Goal: Information Seeking & Learning: Learn about a topic

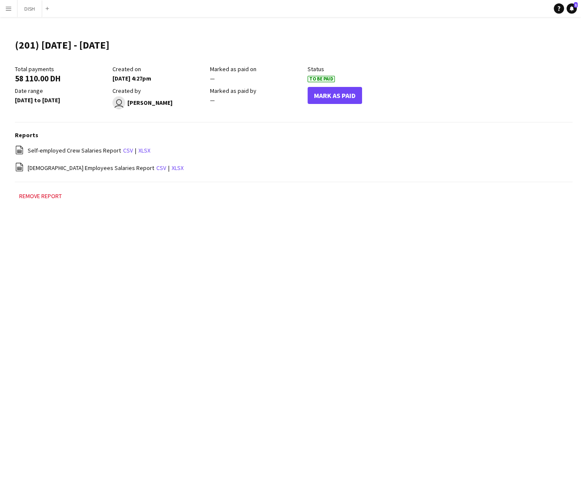
click at [12, 11] on button "Menu" at bounding box center [8, 8] width 17 height 17
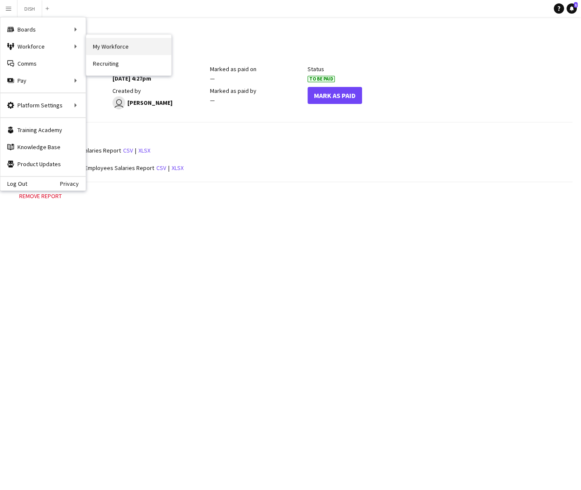
click at [87, 46] on link "My Workforce" at bounding box center [128, 46] width 85 height 17
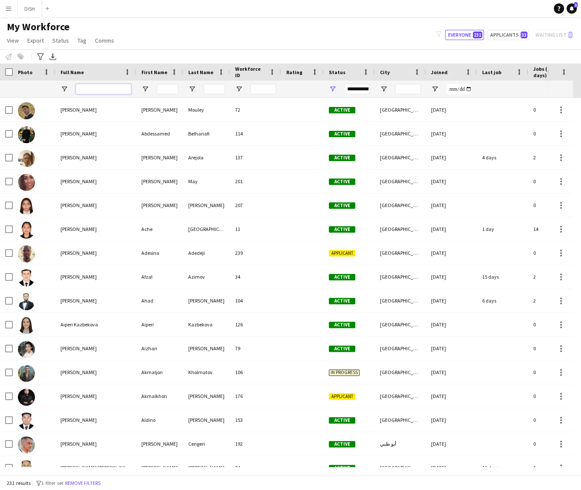
click at [104, 90] on input "Full Name Filter Input" at bounding box center [103, 89] width 55 height 10
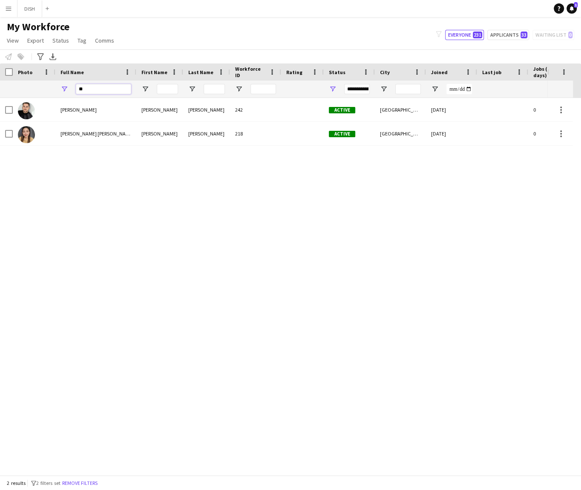
type input "*"
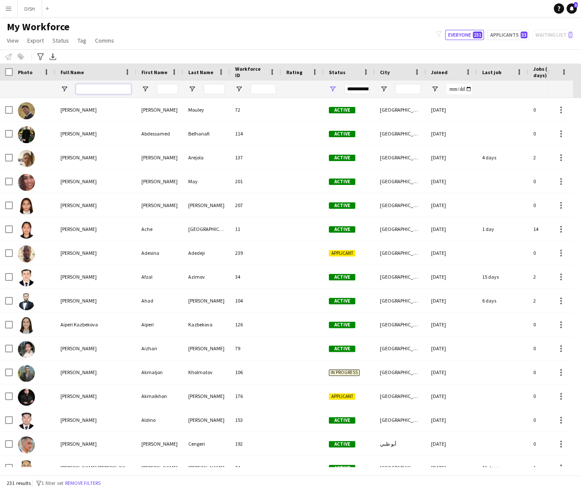
click at [93, 88] on input "Full Name Filter Input" at bounding box center [103, 89] width 55 height 10
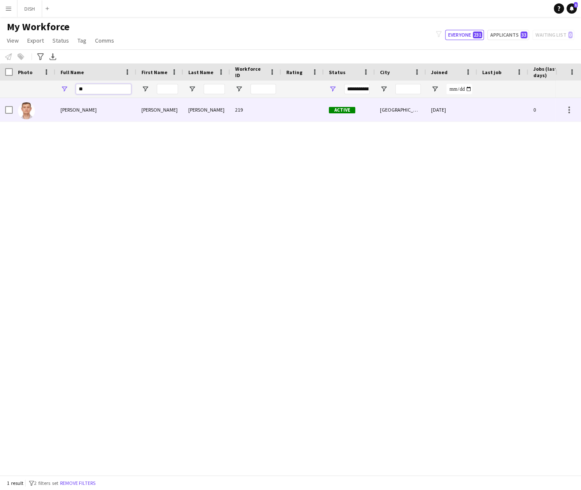
type input "**"
click at [126, 117] on div "[PERSON_NAME]" at bounding box center [95, 109] width 81 height 23
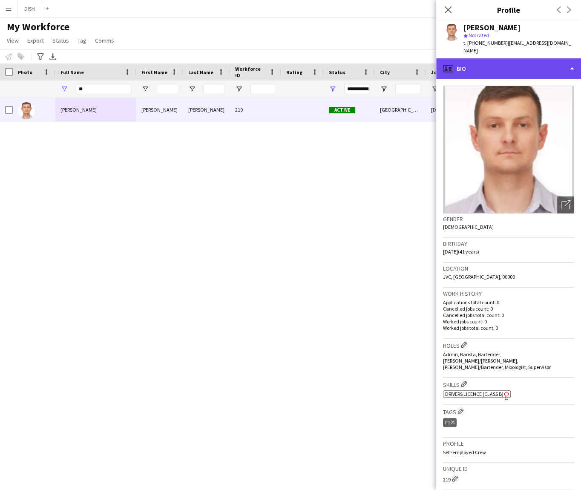
click at [451, 67] on div "profile Bio" at bounding box center [508, 68] width 145 height 20
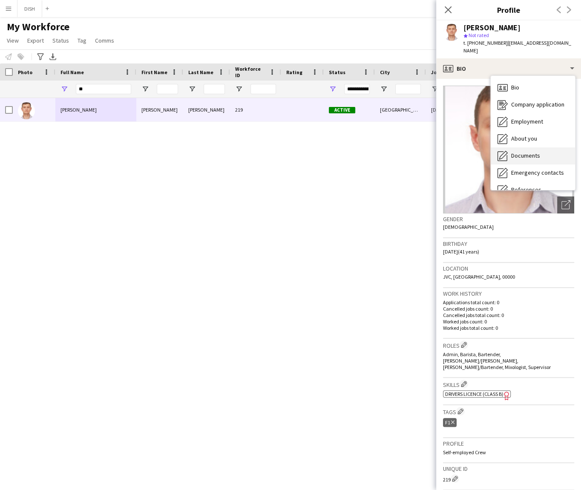
click at [536, 152] on span "Documents" at bounding box center [525, 156] width 29 height 8
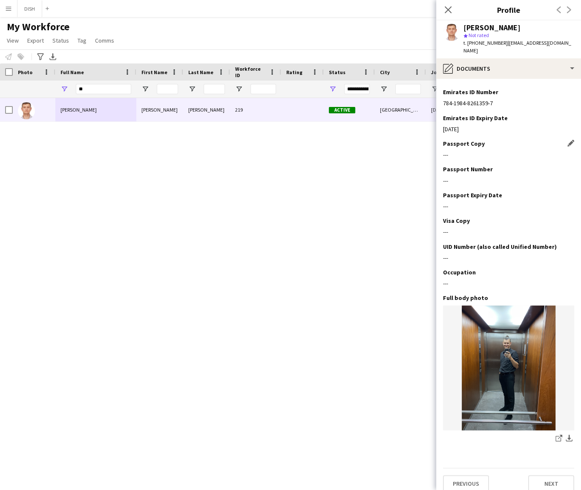
scroll to position [31, 0]
click at [103, 90] on input "**" at bounding box center [103, 89] width 55 height 10
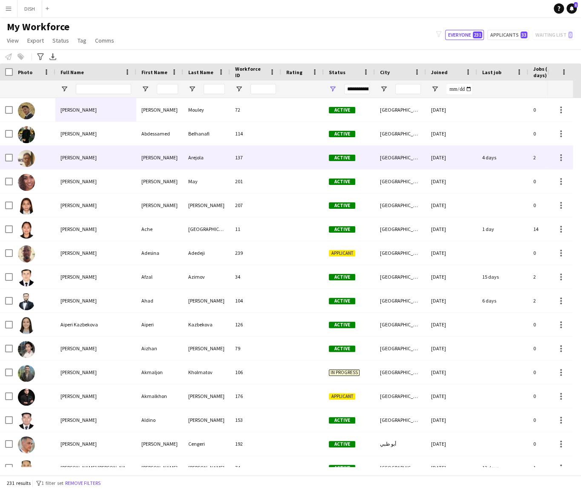
click at [102, 150] on div "[PERSON_NAME]" at bounding box center [95, 157] width 81 height 23
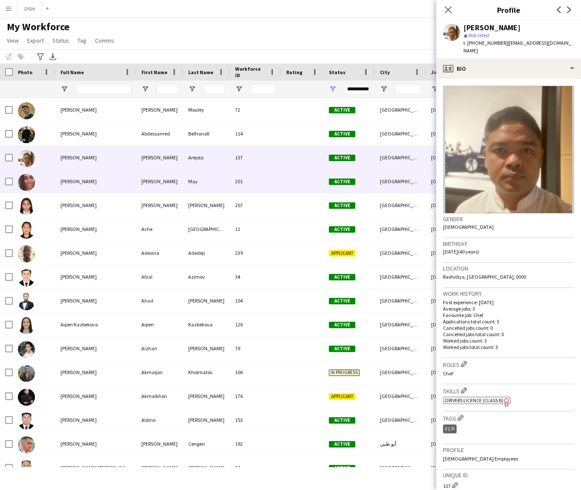
click at [104, 181] on div "[PERSON_NAME]" at bounding box center [95, 180] width 81 height 23
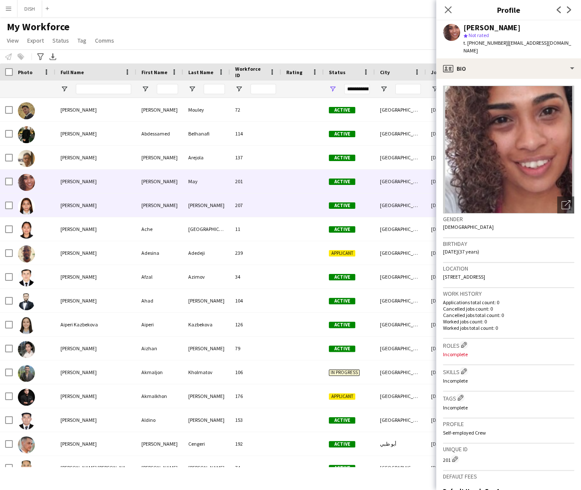
click at [111, 200] on div "[PERSON_NAME]" at bounding box center [95, 204] width 81 height 23
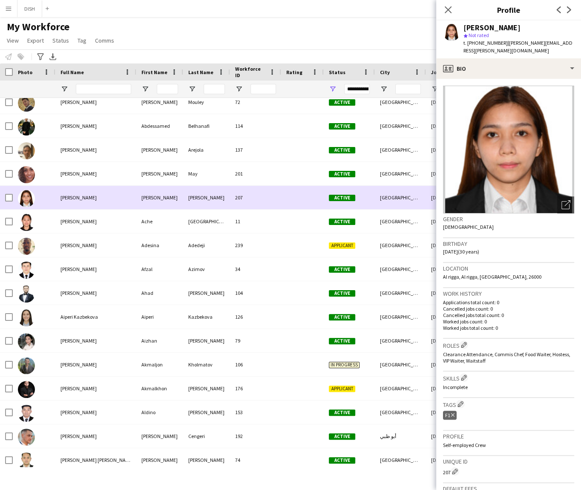
scroll to position [17, 0]
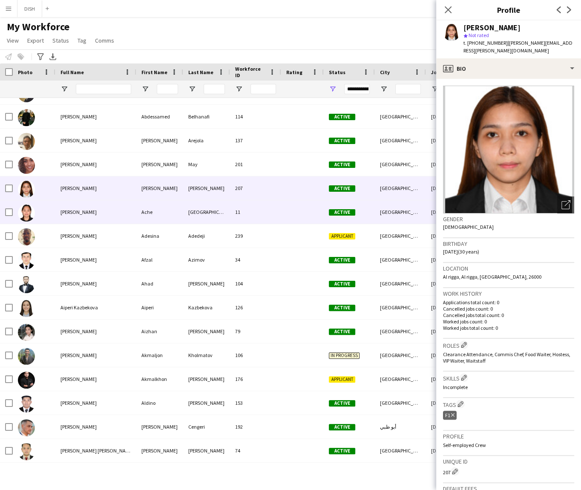
click at [114, 204] on div "[PERSON_NAME]" at bounding box center [95, 211] width 81 height 23
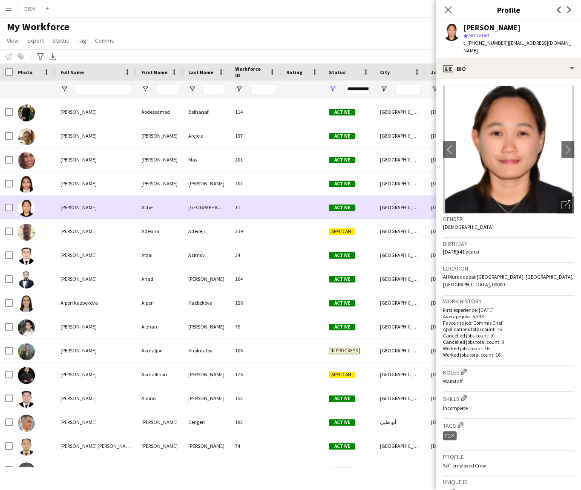
scroll to position [34, 0]
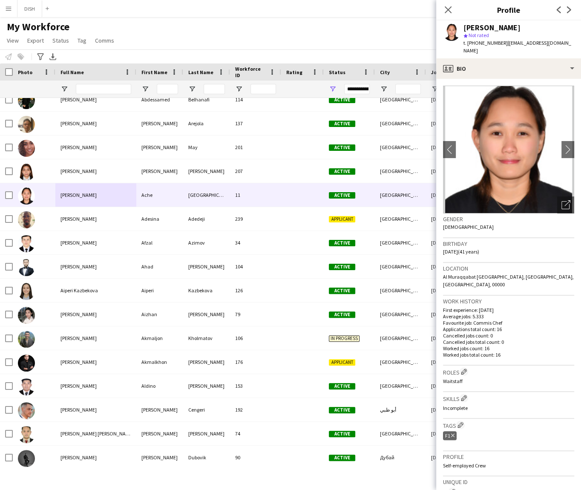
click at [443, 7] on app-icon "Close pop-in" at bounding box center [448, 10] width 10 height 10
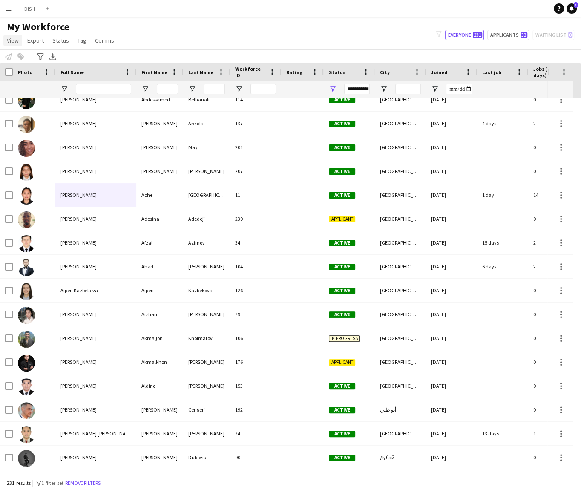
click at [15, 38] on span "View" at bounding box center [13, 41] width 12 height 8
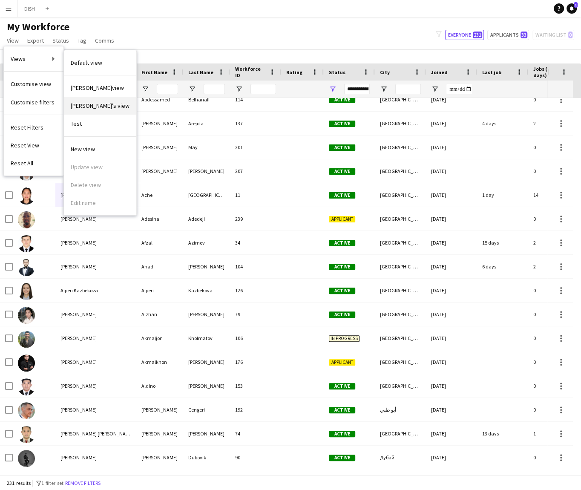
click at [94, 102] on span "[PERSON_NAME]'s view" at bounding box center [100, 106] width 59 height 8
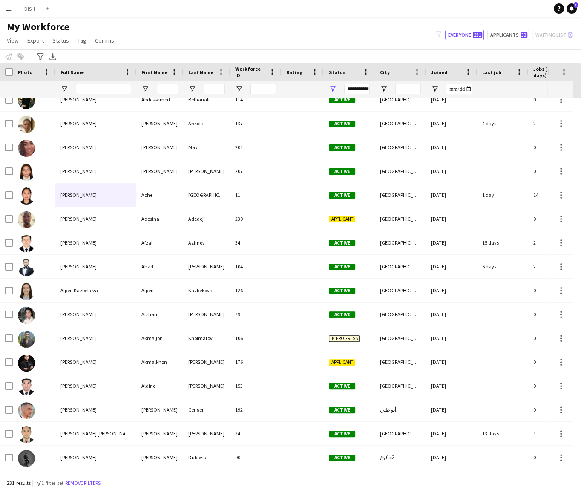
type input "*****"
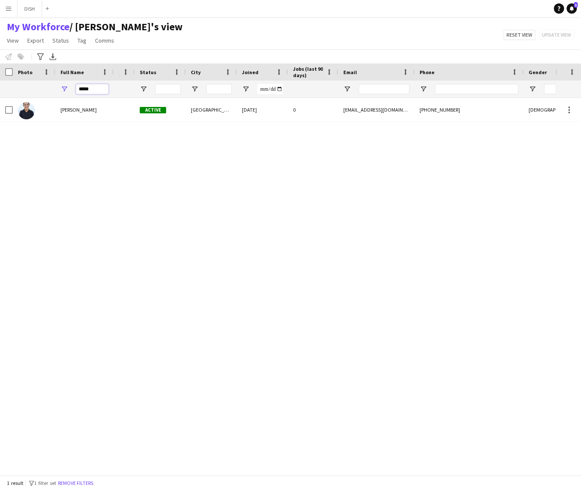
click at [92, 90] on input "*****" at bounding box center [92, 89] width 33 height 10
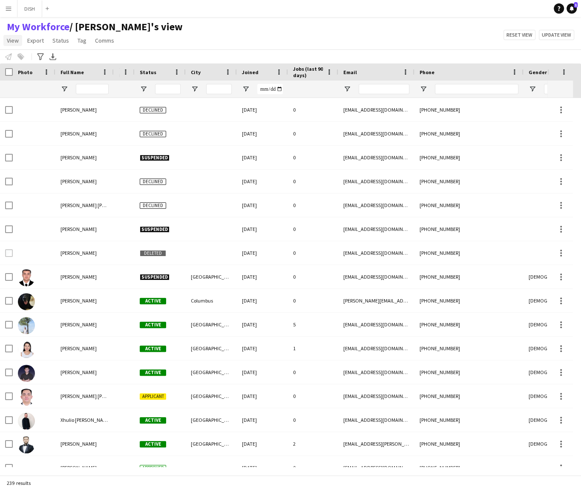
click at [9, 41] on span "View" at bounding box center [13, 41] width 12 height 8
click at [26, 79] on link "Customise view" at bounding box center [34, 84] width 60 height 18
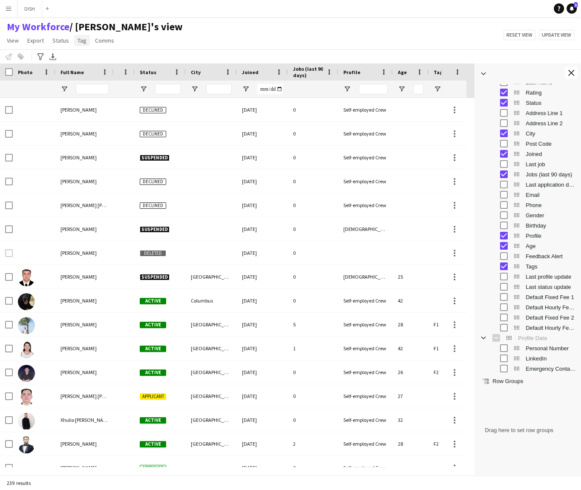
click at [83, 41] on span "Tag" at bounding box center [81, 41] width 9 height 8
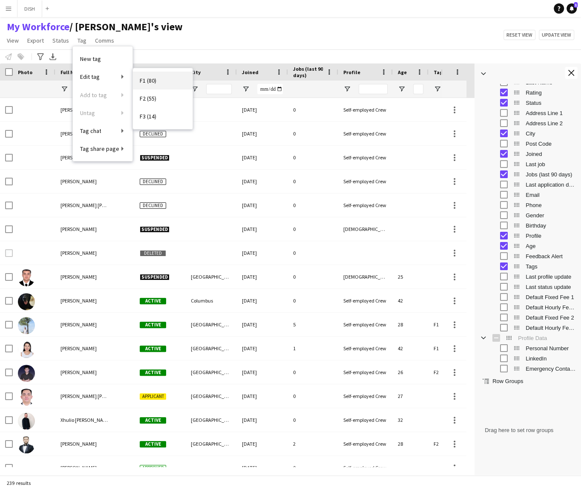
click at [149, 77] on span "F1 (80)" at bounding box center [148, 81] width 17 height 8
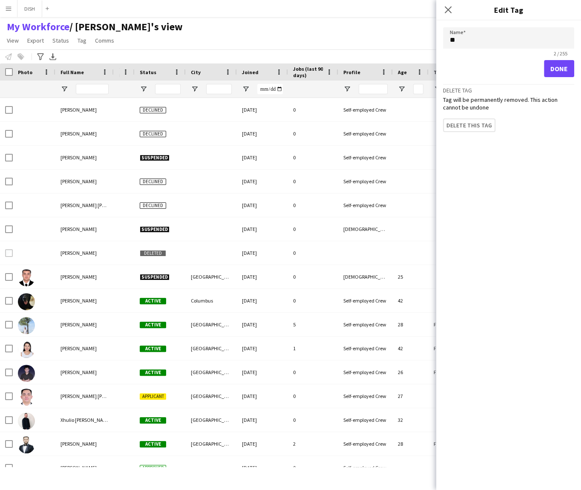
click at [443, 11] on app-icon "Close pop-in" at bounding box center [448, 10] width 10 height 10
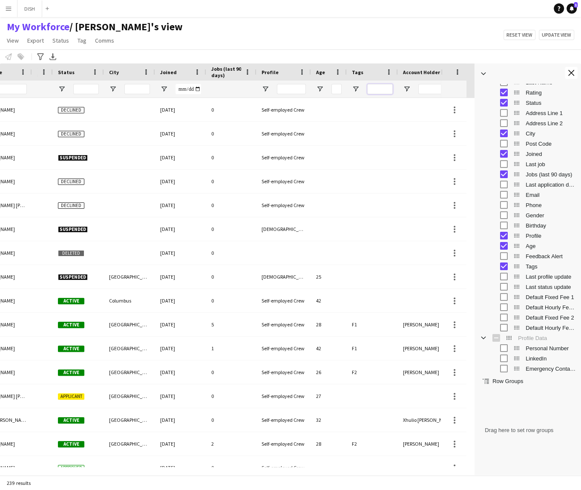
click at [379, 88] on input "Tags Filter Input" at bounding box center [380, 89] width 26 height 10
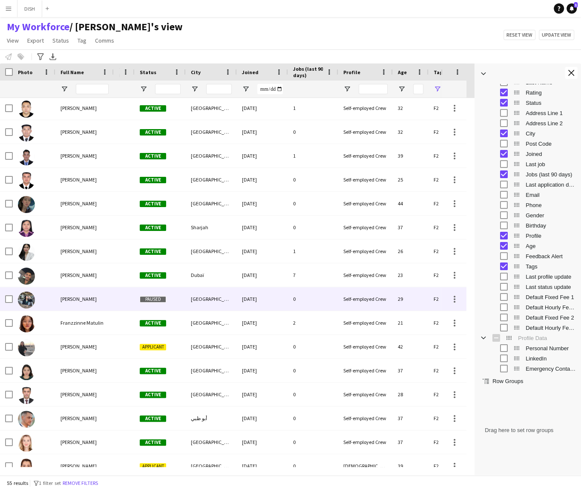
type input "**"
click at [106, 291] on div "[PERSON_NAME]" at bounding box center [84, 298] width 58 height 23
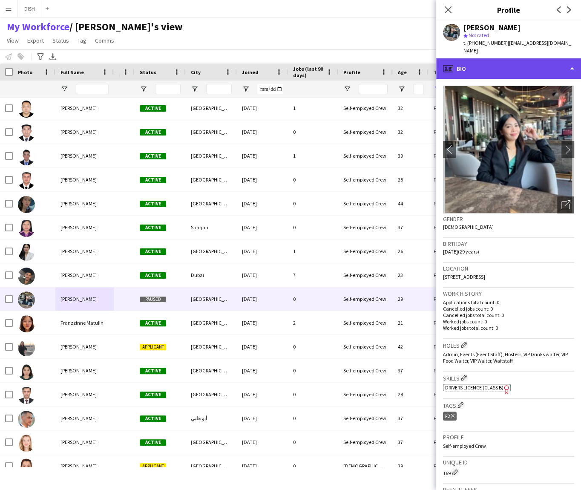
click at [469, 60] on div "profile Bio" at bounding box center [508, 68] width 145 height 20
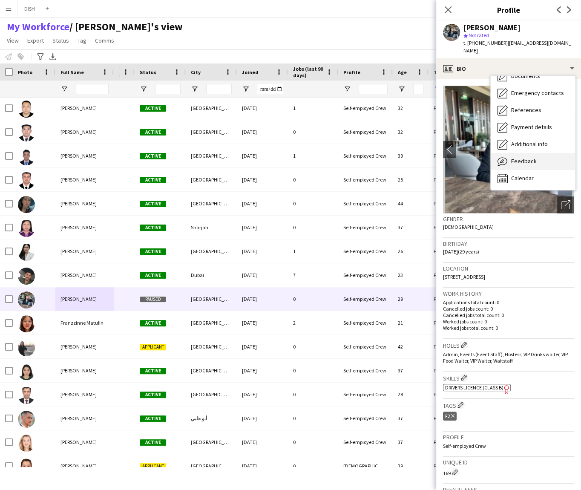
click at [536, 153] on div "Feedback Feedback" at bounding box center [532, 161] width 84 height 17
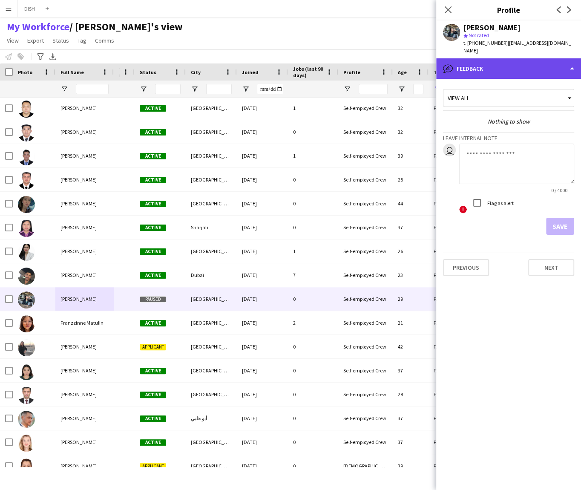
click at [471, 62] on div "bubble-pencil Feedback" at bounding box center [508, 68] width 145 height 20
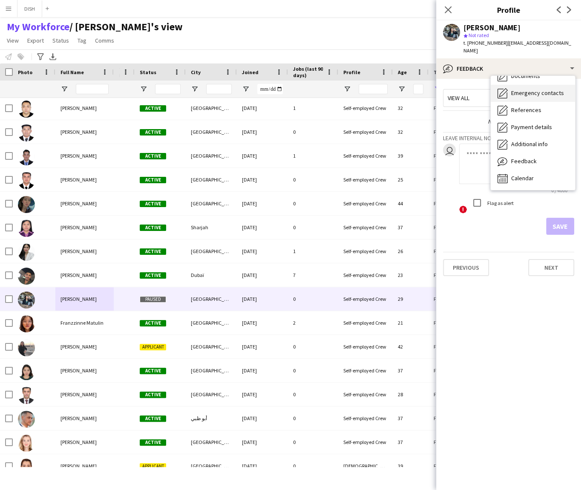
click at [513, 89] on span "Emergency contacts" at bounding box center [537, 93] width 53 height 8
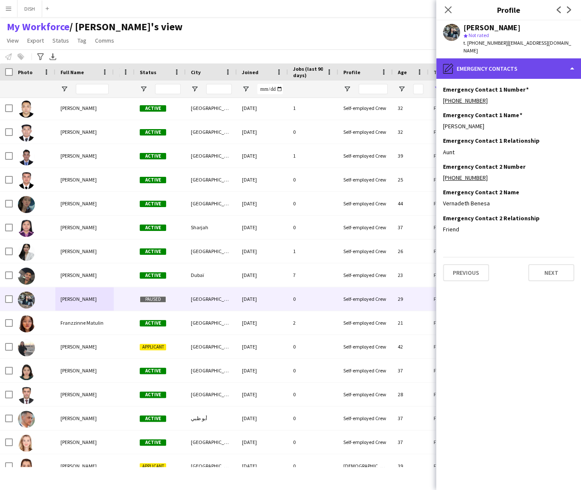
click at [505, 63] on div "pencil4 Emergency contacts" at bounding box center [508, 68] width 145 height 20
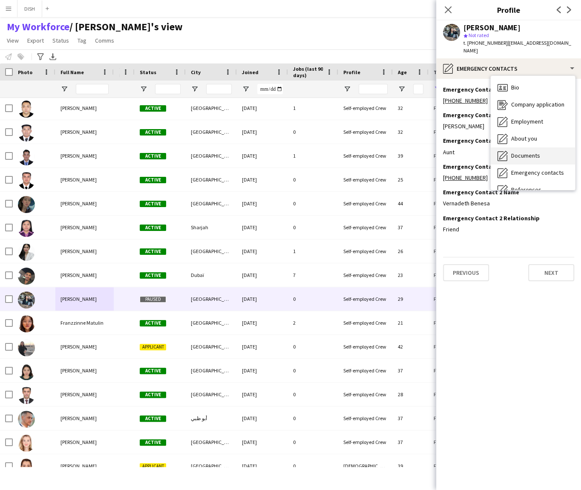
click at [536, 147] on div "Documents Documents" at bounding box center [532, 155] width 84 height 17
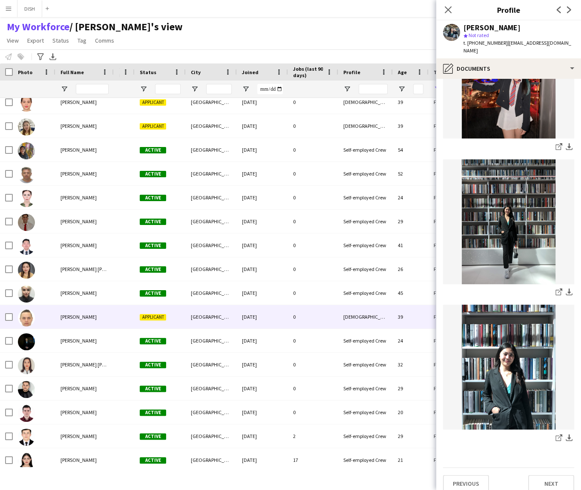
click at [112, 320] on div "[PERSON_NAME]" at bounding box center [84, 316] width 58 height 23
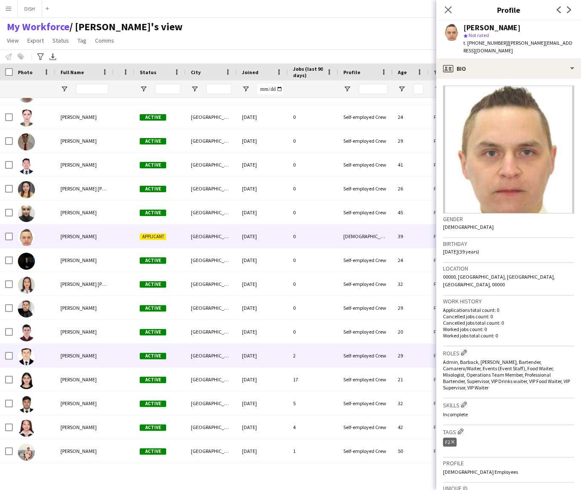
scroll to position [681, 0]
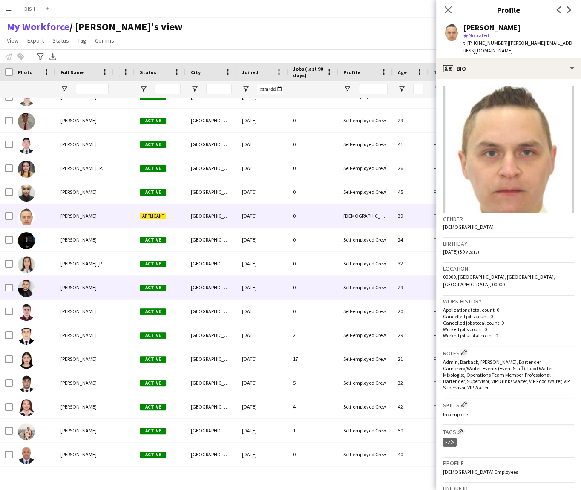
click at [123, 284] on div at bounding box center [124, 286] width 21 height 23
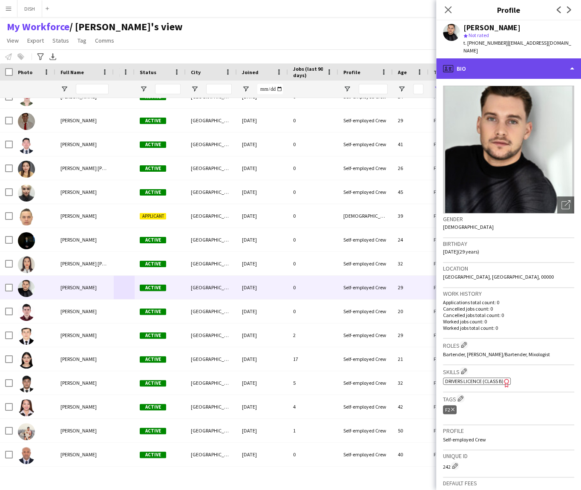
click at [478, 65] on div "profile Bio" at bounding box center [508, 68] width 145 height 20
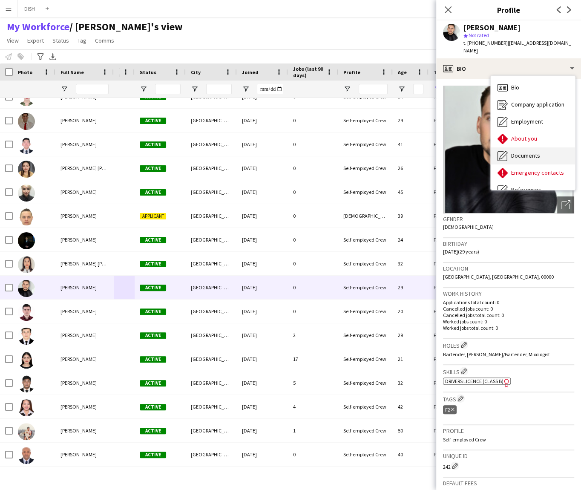
click at [519, 152] on span "Documents" at bounding box center [525, 156] width 29 height 8
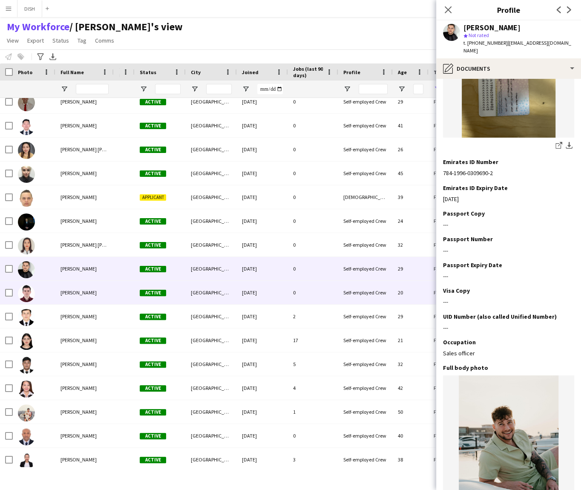
click at [91, 299] on div "[PERSON_NAME]" at bounding box center [84, 292] width 58 height 23
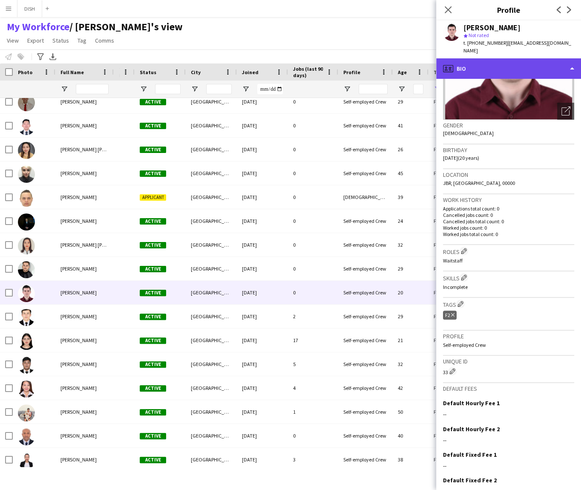
click at [464, 58] on div "profile Bio" at bounding box center [508, 68] width 145 height 20
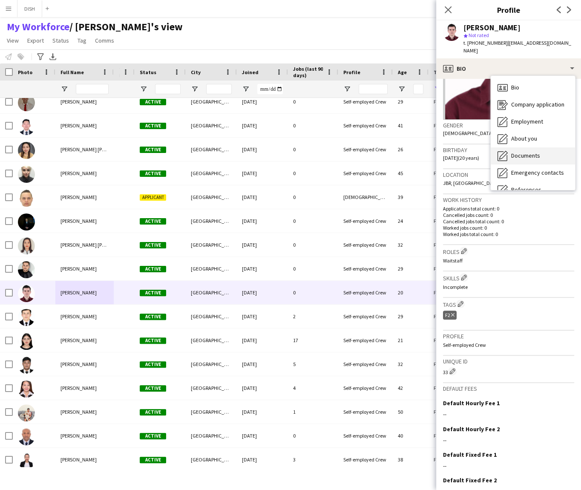
click at [536, 147] on div "Documents Documents" at bounding box center [532, 155] width 84 height 17
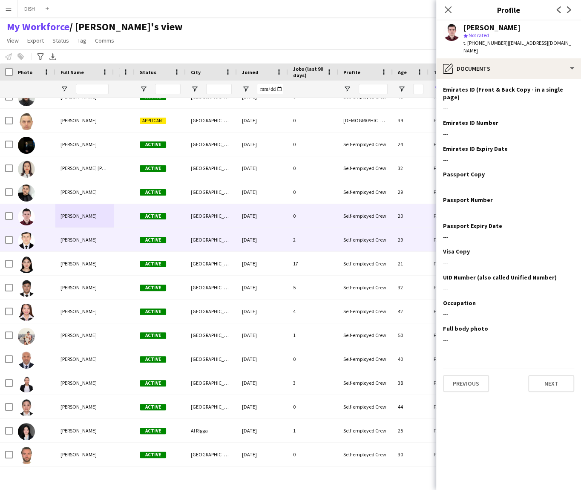
click at [102, 240] on div "[PERSON_NAME]" at bounding box center [84, 239] width 58 height 23
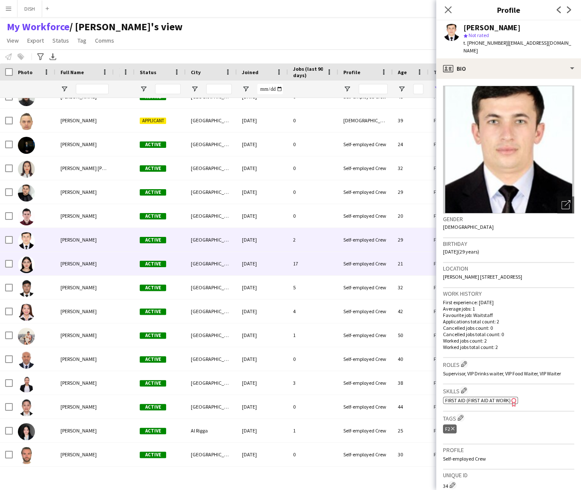
click at [113, 269] on div "[PERSON_NAME]" at bounding box center [84, 263] width 58 height 23
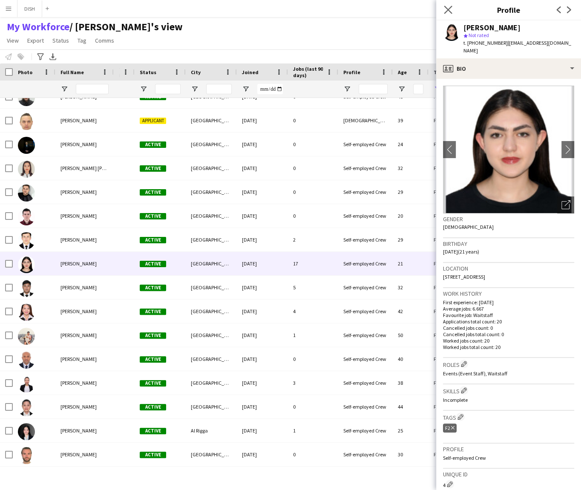
click at [444, 5] on app-icon "Close pop-in" at bounding box center [448, 10] width 12 height 12
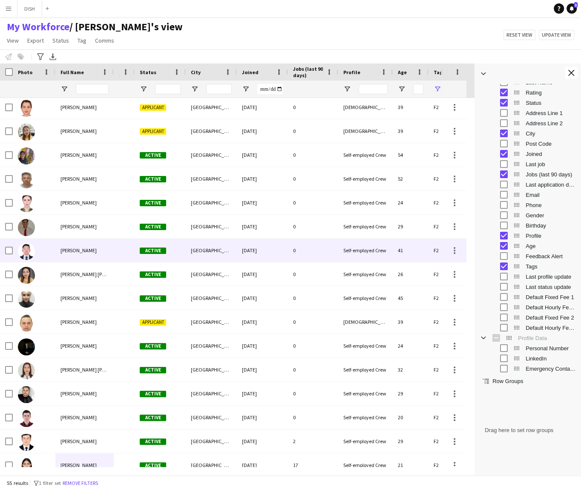
scroll to position [537, 0]
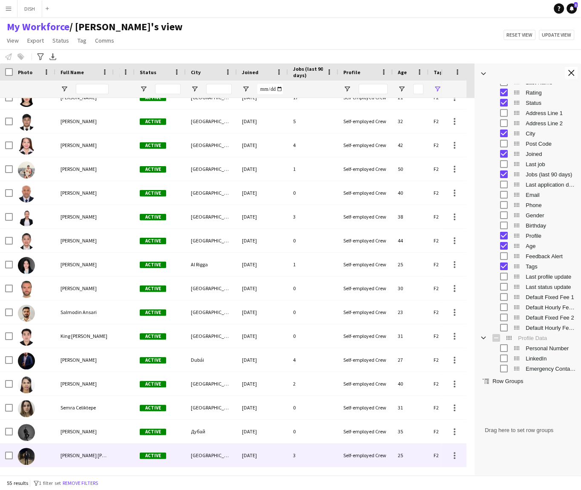
click at [76, 462] on div "[PERSON_NAME] [PERSON_NAME]" at bounding box center [84, 454] width 58 height 23
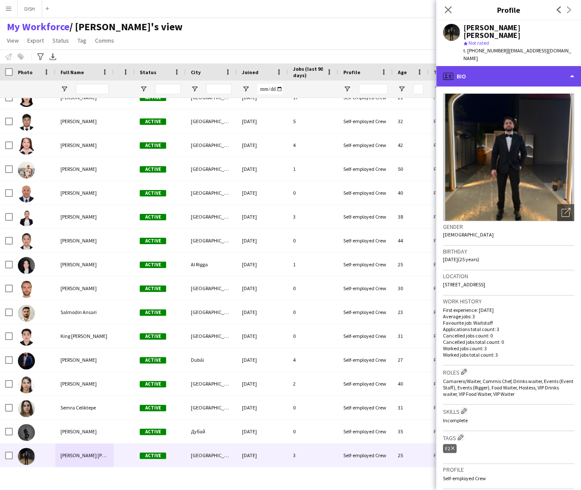
click at [486, 68] on div "profile Bio" at bounding box center [508, 76] width 145 height 20
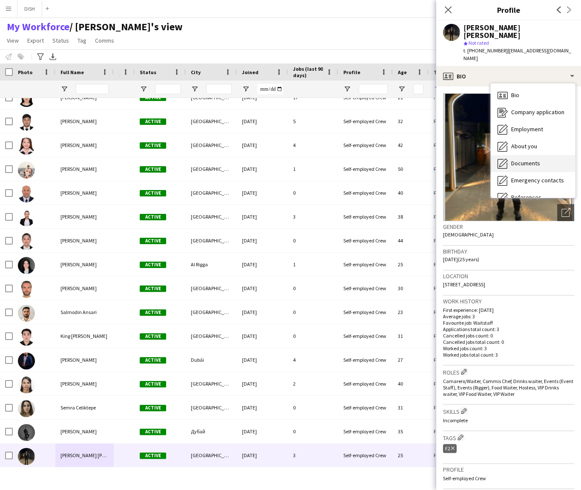
click at [522, 159] on span "Documents" at bounding box center [525, 163] width 29 height 8
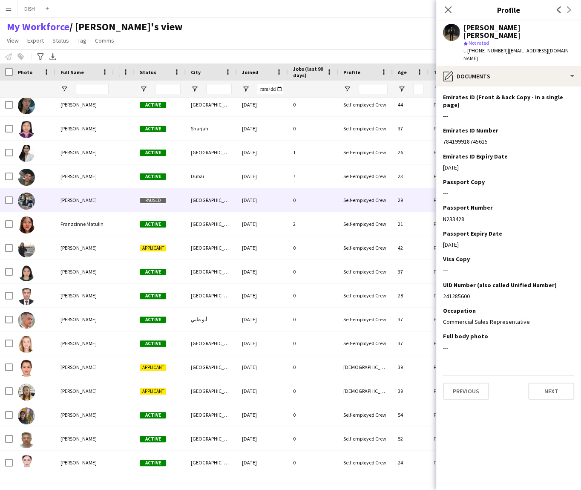
click at [110, 199] on div "[PERSON_NAME]" at bounding box center [84, 199] width 58 height 23
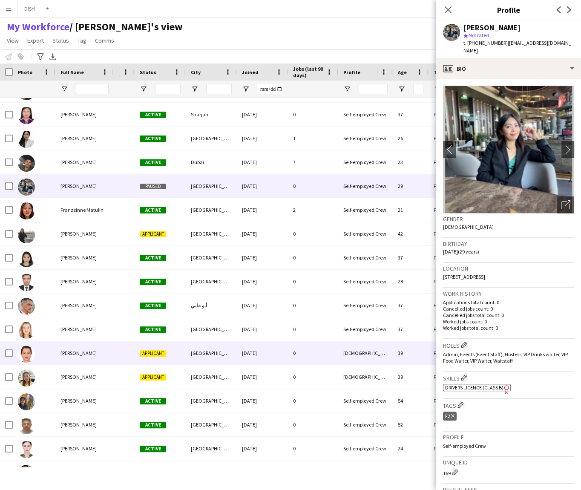
scroll to position [330, 0]
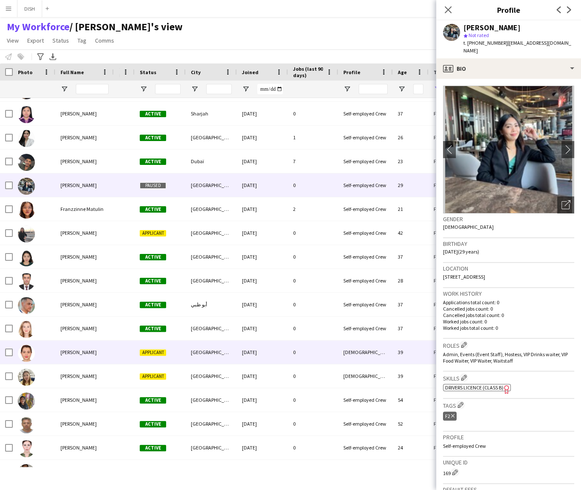
click at [89, 349] on span "[PERSON_NAME]" at bounding box center [78, 352] width 36 height 6
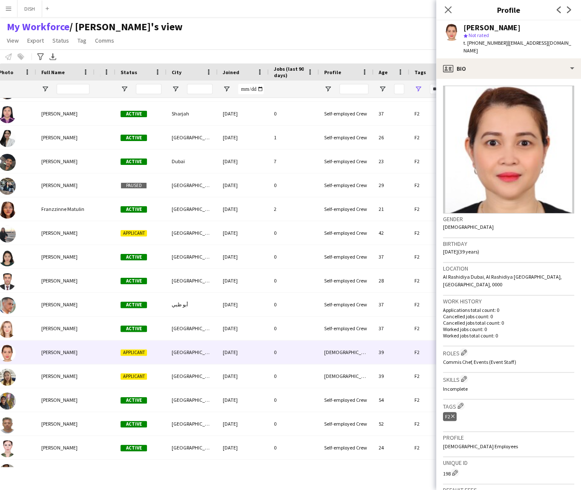
scroll to position [0, 75]
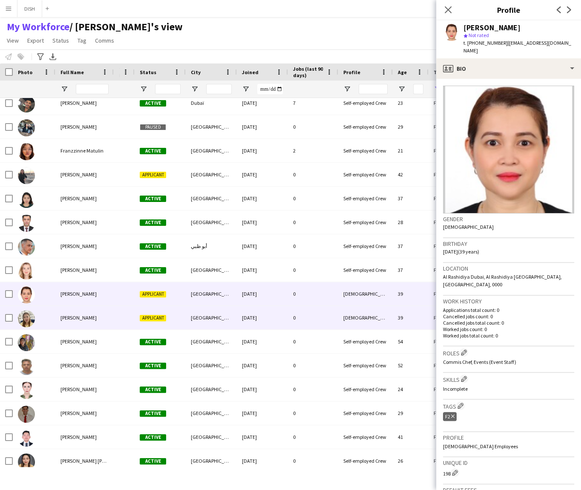
click at [101, 324] on div "[PERSON_NAME]" at bounding box center [84, 317] width 58 height 23
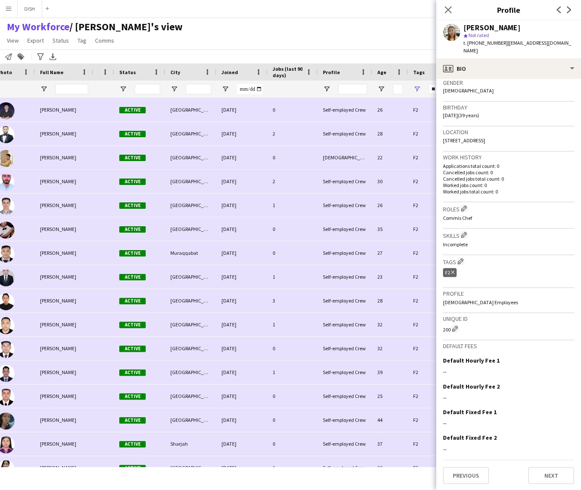
drag, startPoint x: 79, startPoint y: 474, endPoint x: 86, endPoint y: 471, distance: 7.6
click at [86, 471] on div at bounding box center [220, 471] width 441 height 8
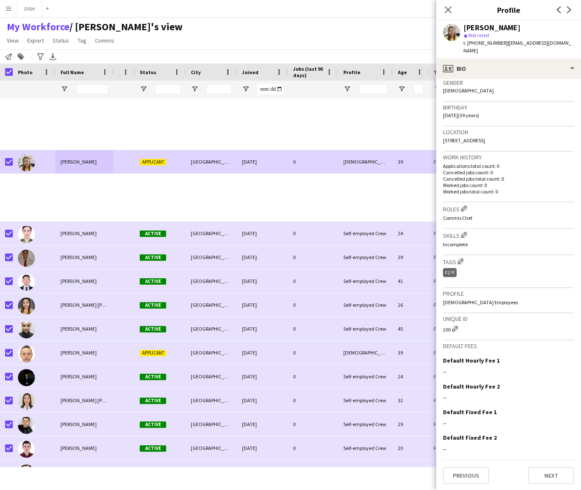
scroll to position [539, 0]
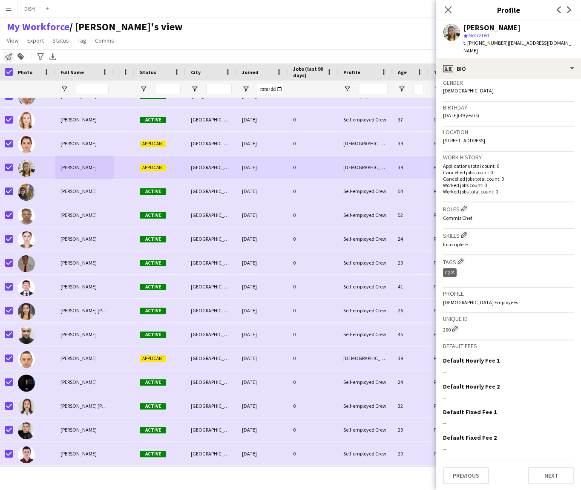
click at [9, 57] on icon at bounding box center [8, 56] width 7 height 7
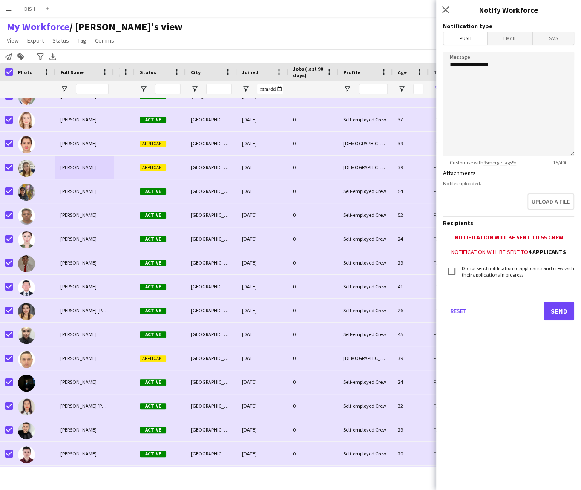
click at [516, 70] on textarea "**********" at bounding box center [508, 104] width 131 height 104
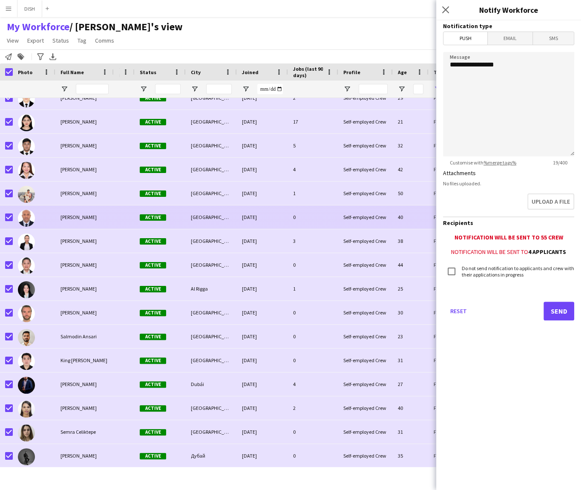
scroll to position [942, 0]
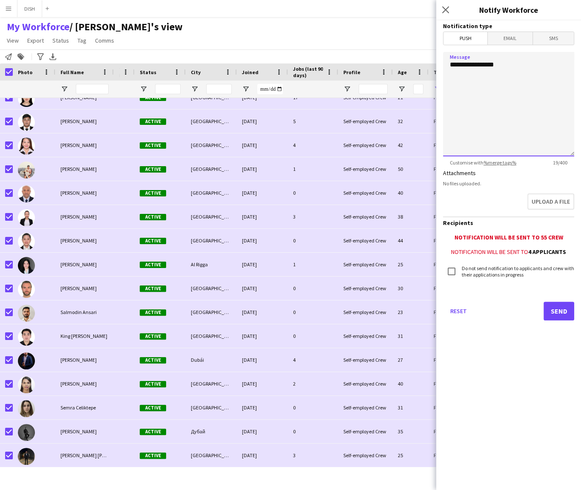
click at [512, 95] on textarea "**********" at bounding box center [508, 104] width 131 height 104
paste textarea "**********"
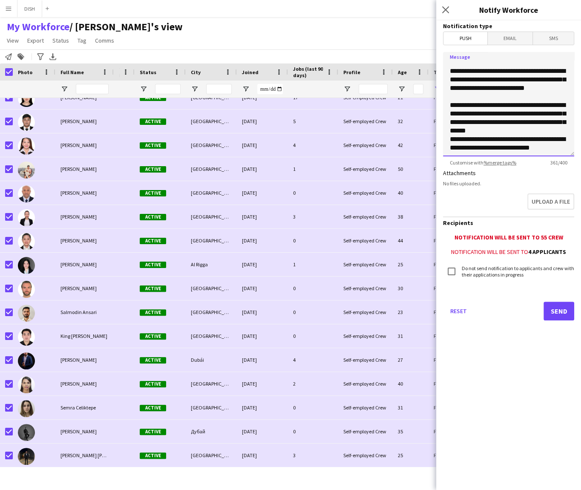
scroll to position [36, 0]
type textarea "**********"
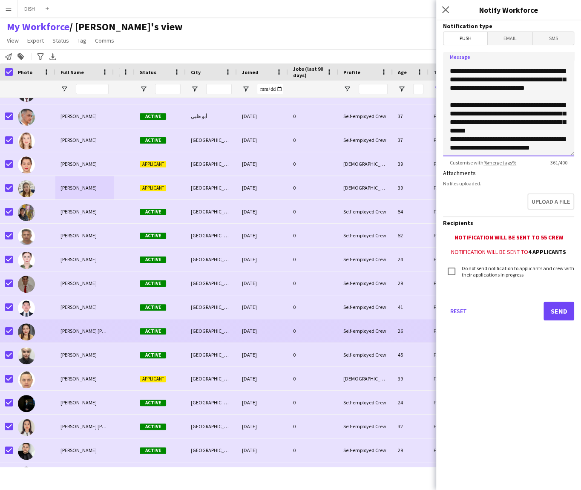
scroll to position [705, 0]
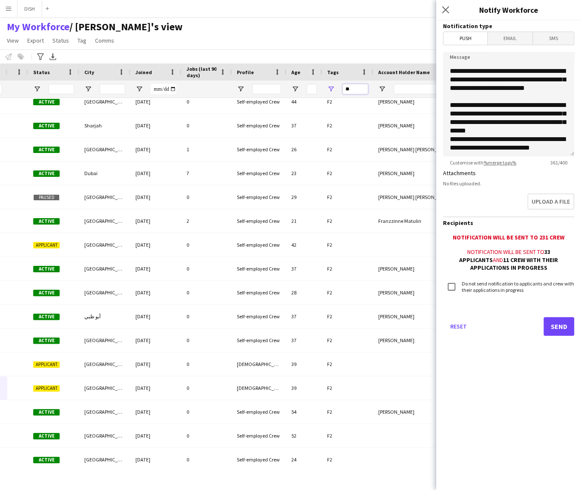
click at [362, 86] on input "**" at bounding box center [355, 89] width 26 height 10
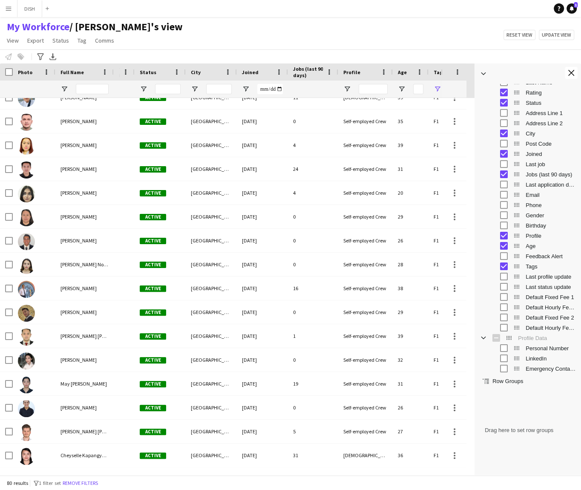
type input "**"
click at [71, 72] on span "Full Name" at bounding box center [71, 72] width 23 height 6
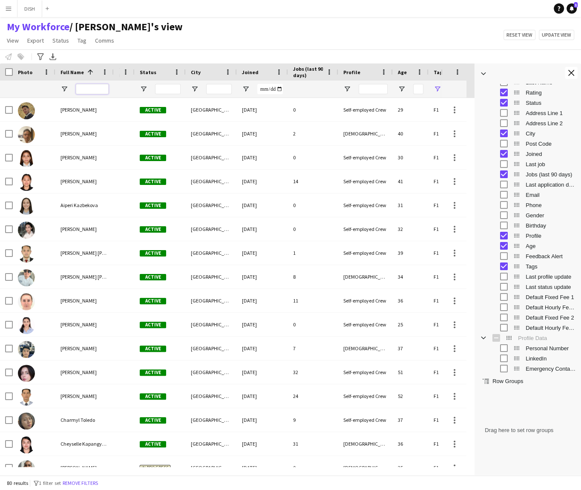
click at [97, 87] on input "Full Name Filter Input" at bounding box center [92, 89] width 33 height 10
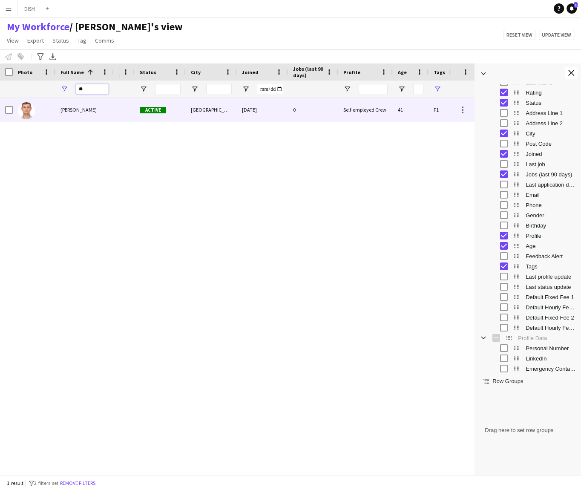
type input "**"
click at [82, 116] on div "[PERSON_NAME]" at bounding box center [84, 109] width 58 height 23
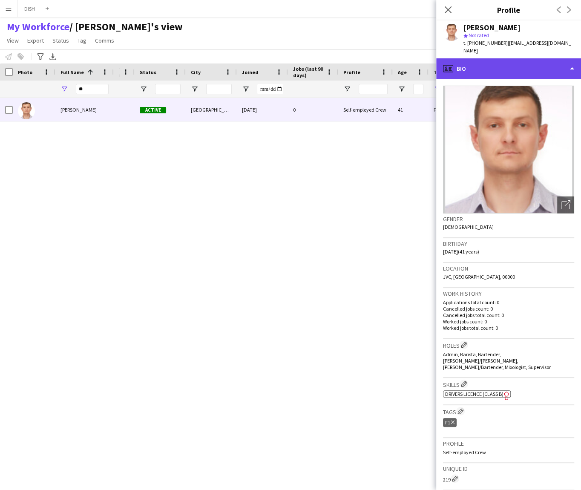
click at [536, 58] on div "profile Bio" at bounding box center [508, 68] width 145 height 20
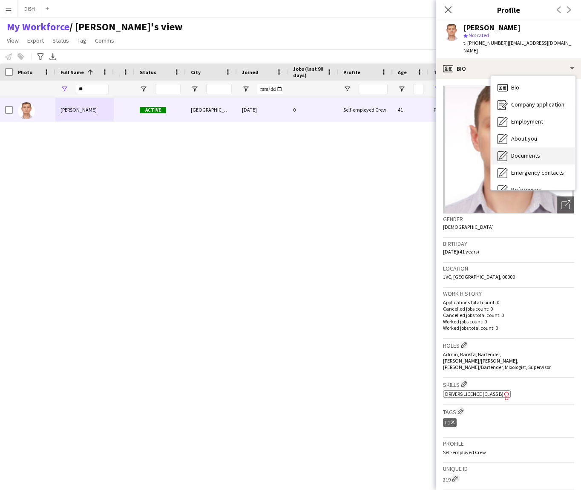
click at [552, 147] on div "Documents Documents" at bounding box center [532, 155] width 84 height 17
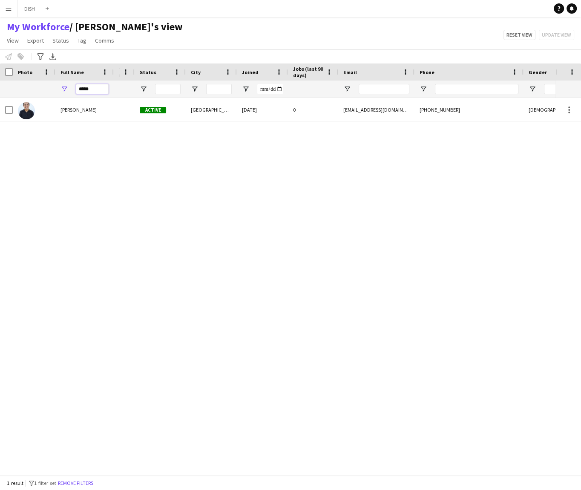
click at [85, 86] on input "*****" at bounding box center [92, 89] width 33 height 10
type input "**"
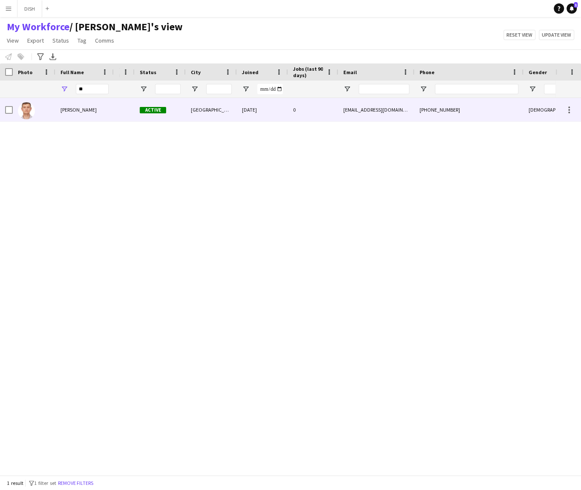
click at [115, 104] on div at bounding box center [124, 109] width 21 height 23
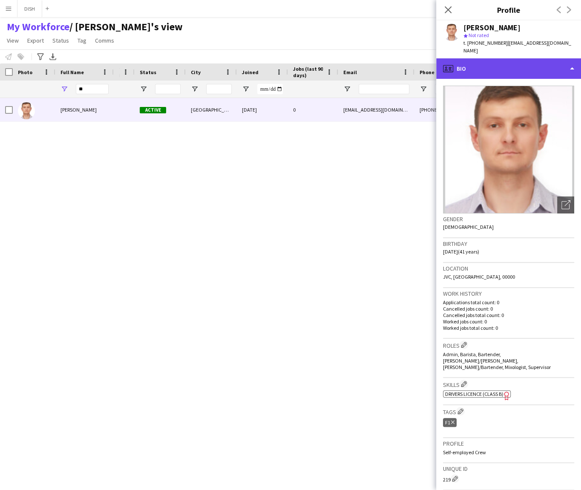
click at [493, 58] on div "profile Bio" at bounding box center [508, 68] width 145 height 20
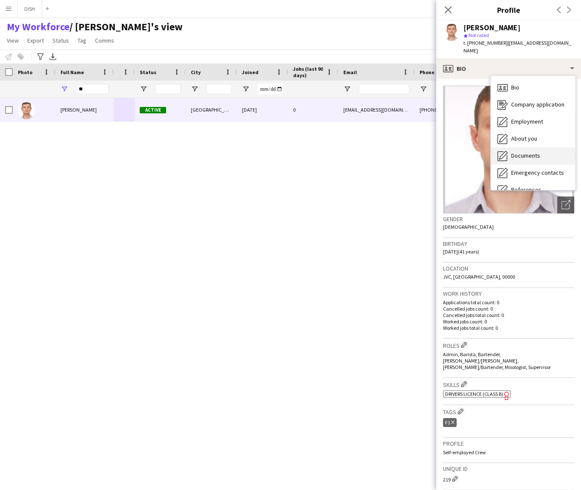
click at [529, 147] on div "Documents Documents" at bounding box center [532, 155] width 84 height 17
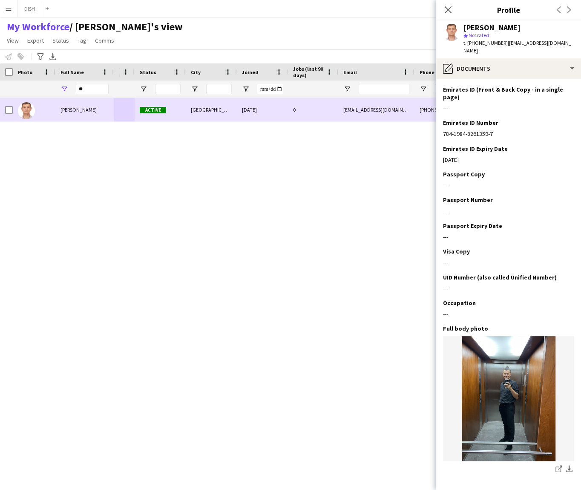
drag, startPoint x: 48, startPoint y: 101, endPoint x: 55, endPoint y: 100, distance: 7.3
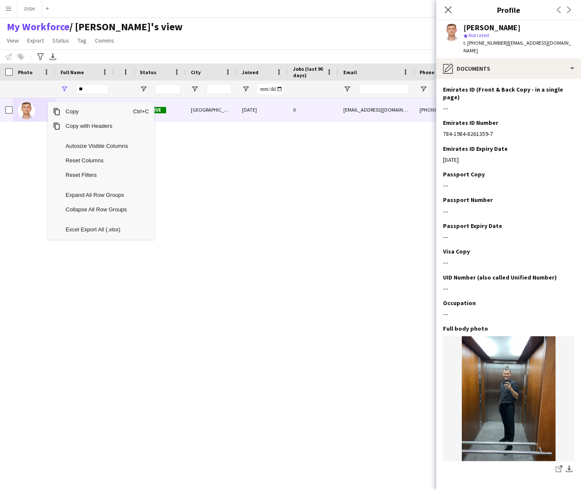
drag, startPoint x: 209, startPoint y: 185, endPoint x: 204, endPoint y: 182, distance: 5.8
click at [209, 186] on div "Eugene Morozov Active Dubai 24-09-2025 0 emorozov84@gmail.com +971543488799 Mal…" at bounding box center [277, 282] width 555 height 369
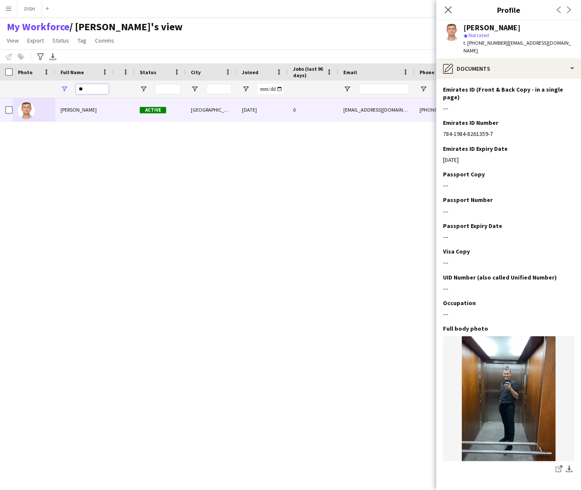
click at [94, 89] on input "**" at bounding box center [92, 89] width 33 height 10
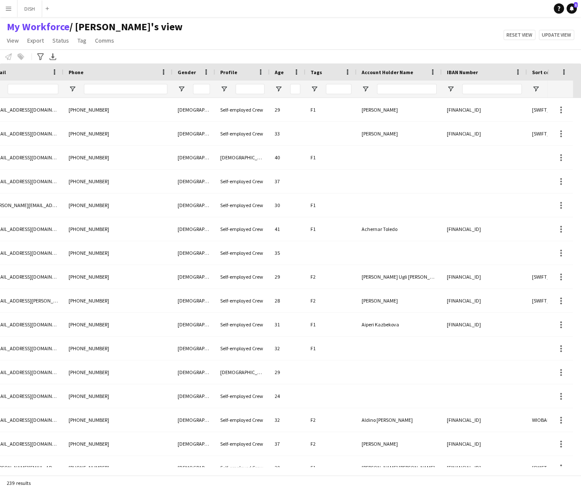
scroll to position [0, 393]
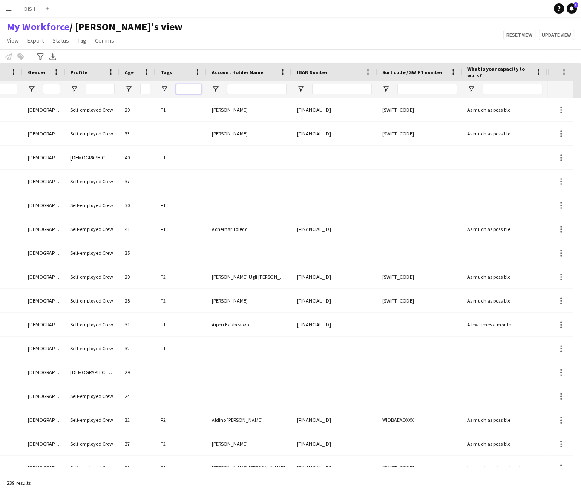
click at [198, 86] on input "Tags Filter Input" at bounding box center [189, 89] width 26 height 10
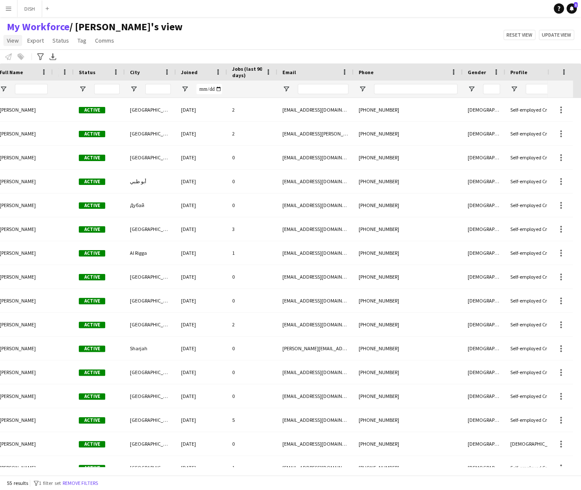
type input "**"
click at [9, 42] on span "View" at bounding box center [13, 41] width 12 height 8
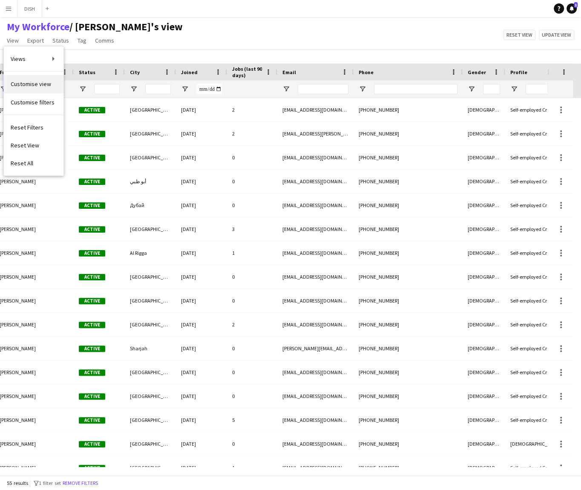
click at [37, 87] on span "Customise view" at bounding box center [31, 84] width 40 height 8
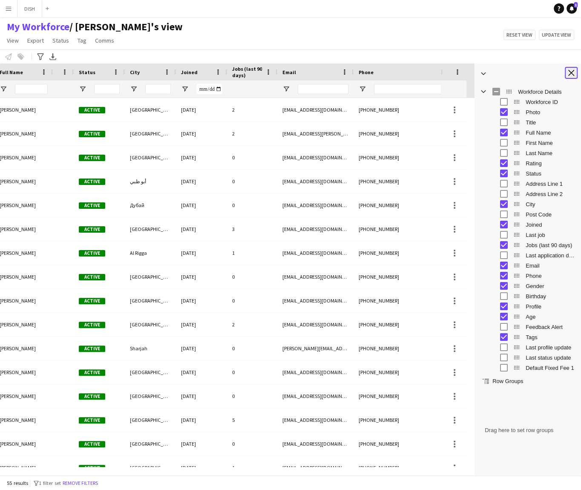
click at [572, 74] on app-icon "Close tool panel" at bounding box center [571, 73] width 6 height 6
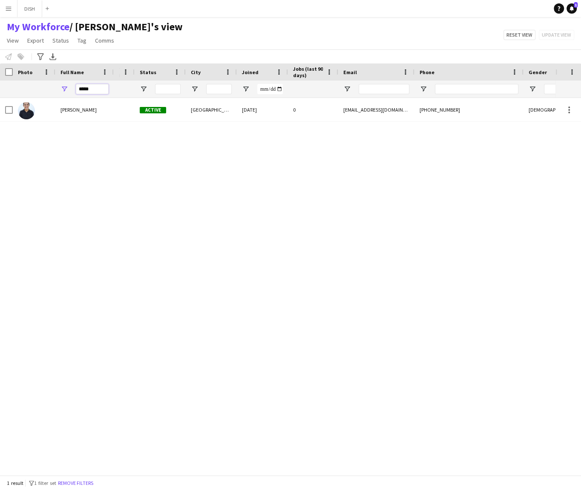
click at [94, 91] on input "*****" at bounding box center [92, 89] width 33 height 10
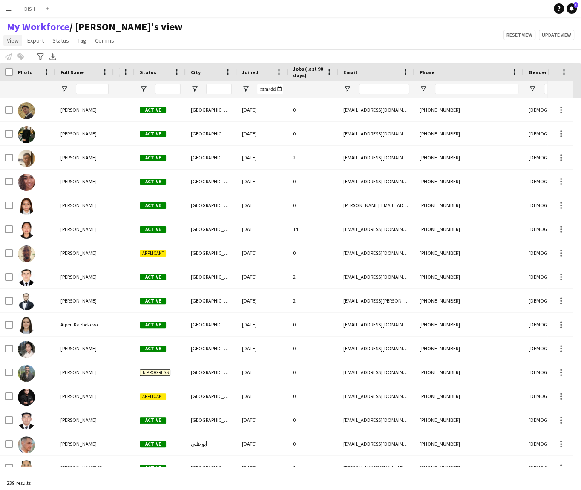
click at [12, 42] on span "View" at bounding box center [13, 41] width 12 height 8
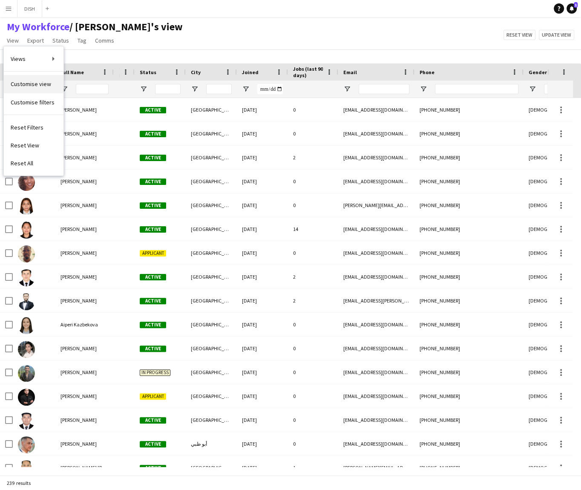
click at [34, 85] on span "Customise view" at bounding box center [31, 84] width 40 height 8
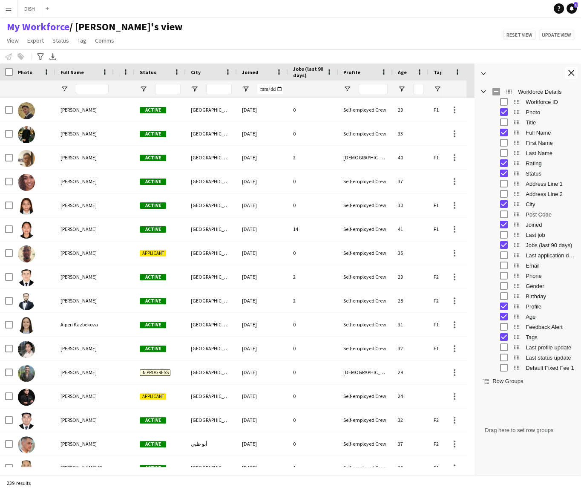
click at [331, 42] on div "My Workforce / john's view View Views Default view J.view john's view Test New …" at bounding box center [290, 34] width 581 height 29
drag, startPoint x: 553, startPoint y: 34, endPoint x: 539, endPoint y: 39, distance: 15.4
click at [553, 34] on button "Update view" at bounding box center [556, 35] width 35 height 10
click at [100, 88] on input "Full Name Filter Input" at bounding box center [92, 89] width 33 height 10
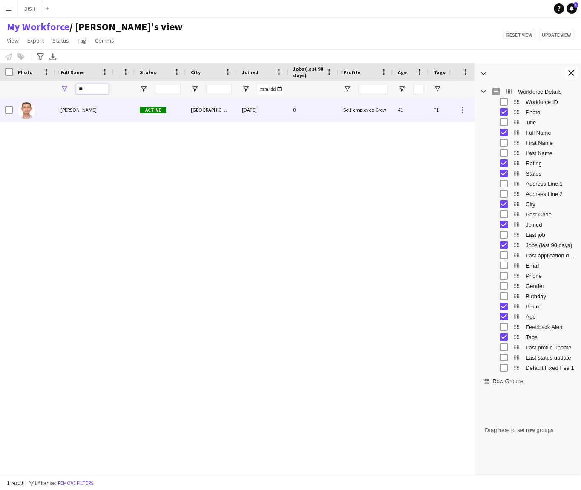
type input "**"
click at [99, 110] on div "[PERSON_NAME]" at bounding box center [84, 109] width 58 height 23
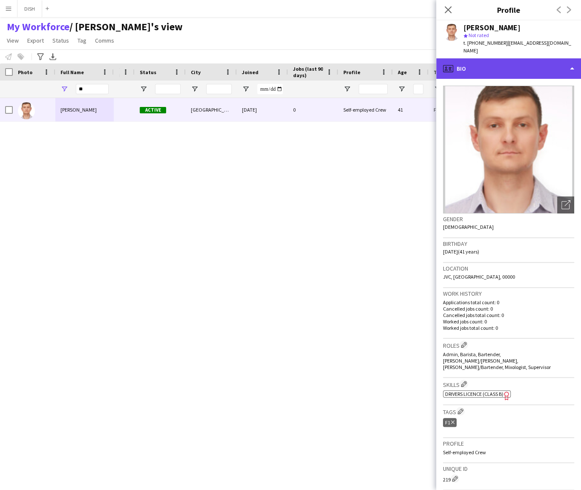
click at [461, 59] on div "profile Bio" at bounding box center [508, 68] width 145 height 20
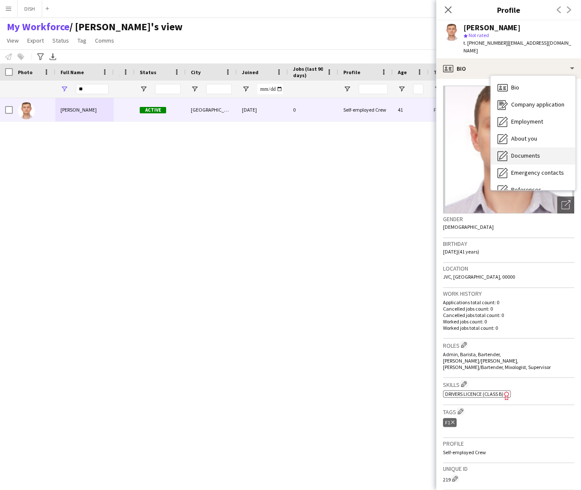
click at [514, 152] on span "Documents" at bounding box center [525, 156] width 29 height 8
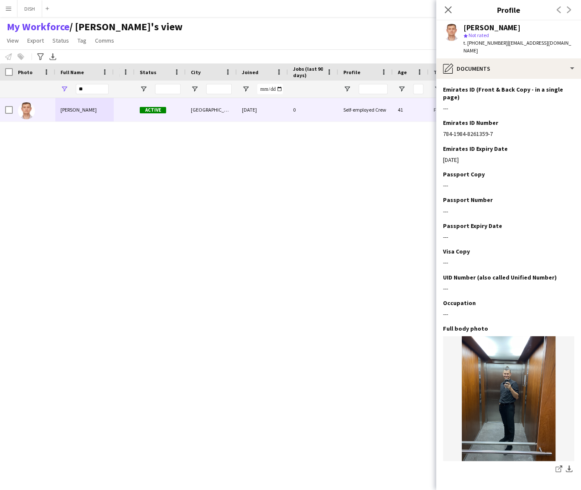
click at [309, 173] on div "Eugene Morozov Active Dubai 24-09-2025 0 Self-employed Crew 41 F1 784-1984-8261…" at bounding box center [224, 282] width 449 height 369
click at [2, 7] on button "Menu" at bounding box center [8, 8] width 17 height 17
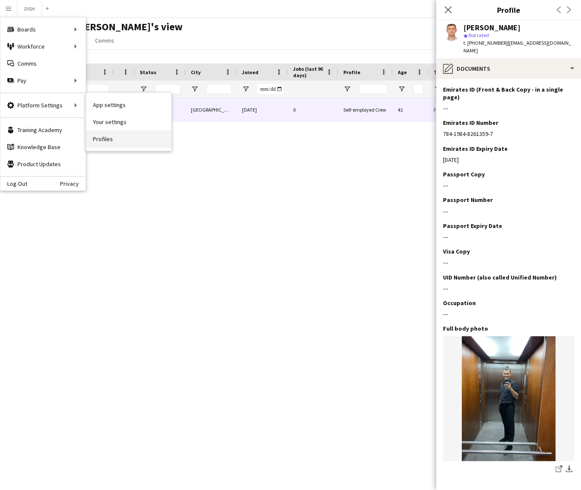
click at [111, 141] on link "Profiles" at bounding box center [128, 138] width 85 height 17
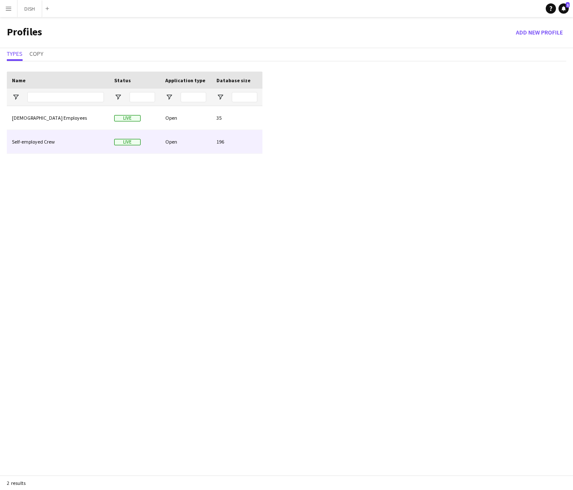
click at [78, 134] on div "Self-employed Crew" at bounding box center [58, 141] width 102 height 23
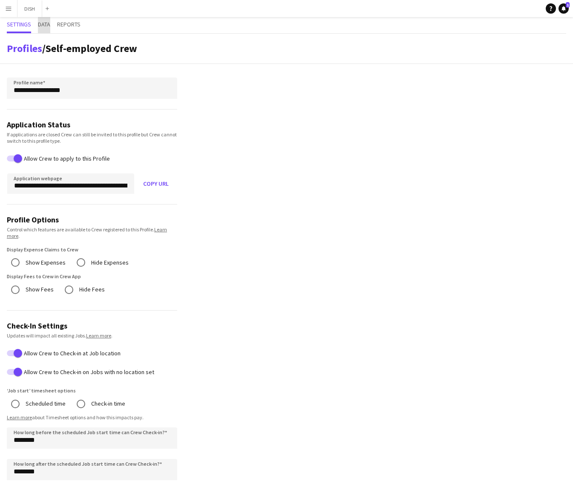
click at [45, 23] on span "Data" at bounding box center [44, 24] width 12 height 6
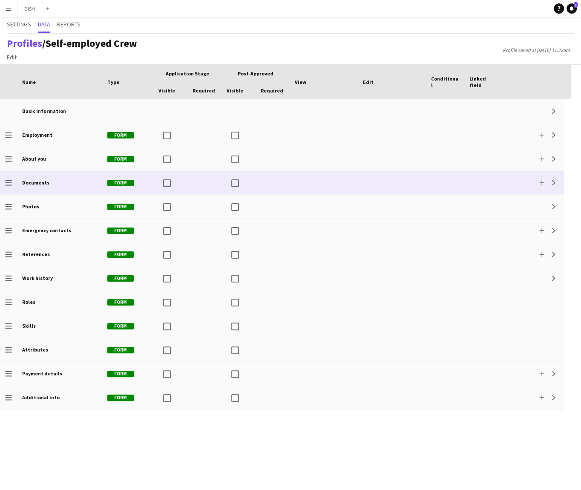
click at [50, 181] on div "Documents" at bounding box center [59, 182] width 85 height 23
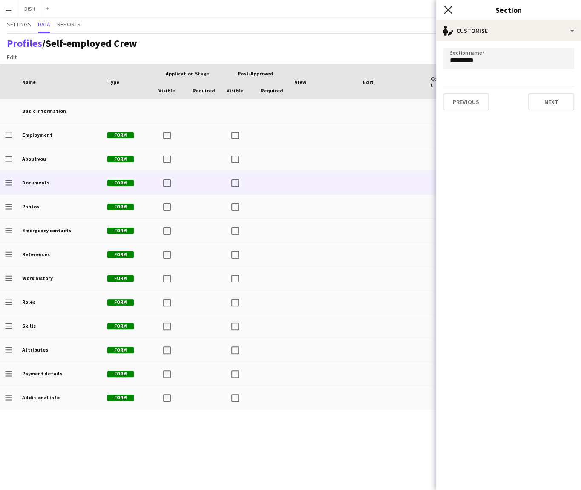
click at [444, 11] on icon "Close pop-in" at bounding box center [448, 10] width 8 height 8
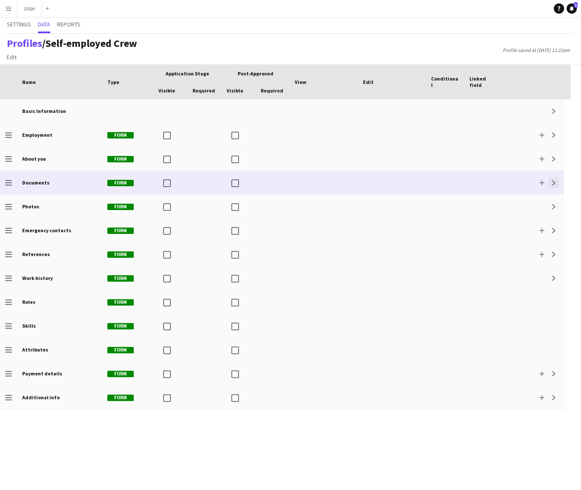
click at [556, 184] on button "Expand" at bounding box center [553, 183] width 10 height 10
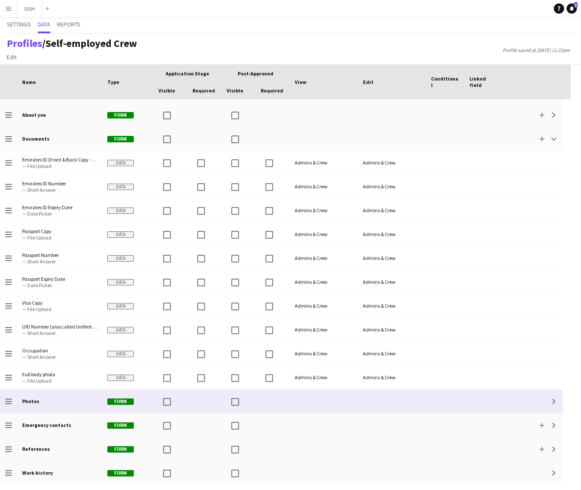
scroll to position [45, 0]
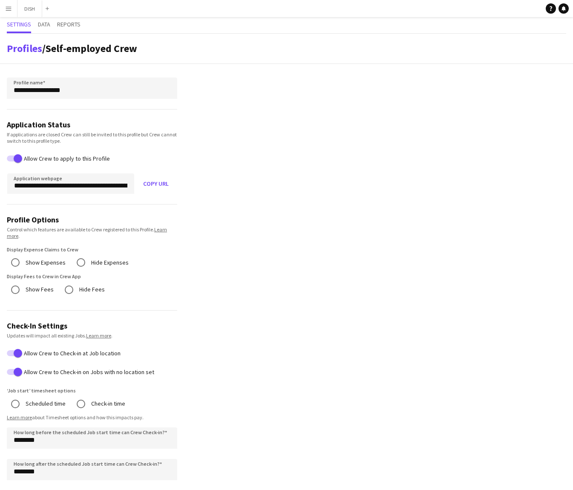
click at [8, 6] on app-icon "Menu" at bounding box center [8, 8] width 7 height 7
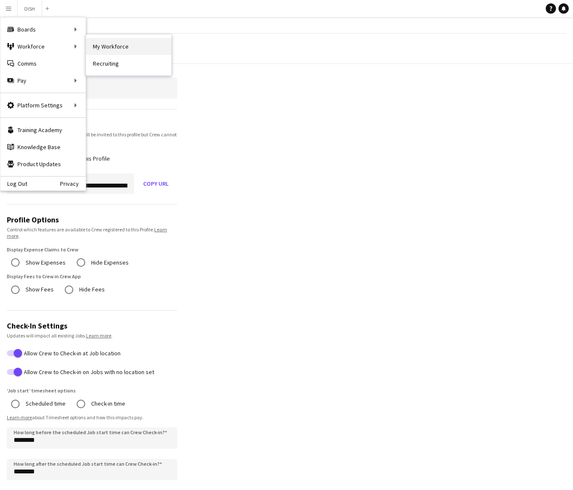
click at [103, 49] on link "My Workforce" at bounding box center [128, 46] width 85 height 17
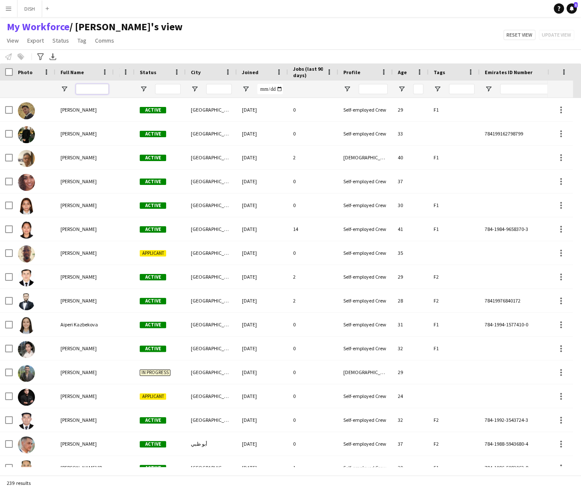
click at [98, 90] on input "Full Name Filter Input" at bounding box center [92, 89] width 33 height 10
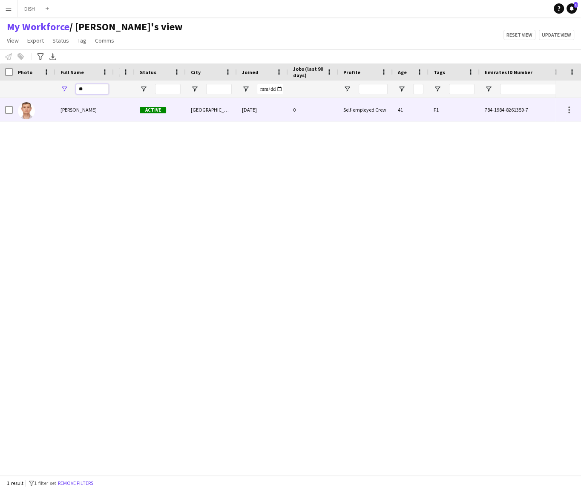
type input "**"
click at [92, 110] on span "[PERSON_NAME]" at bounding box center [78, 109] width 36 height 6
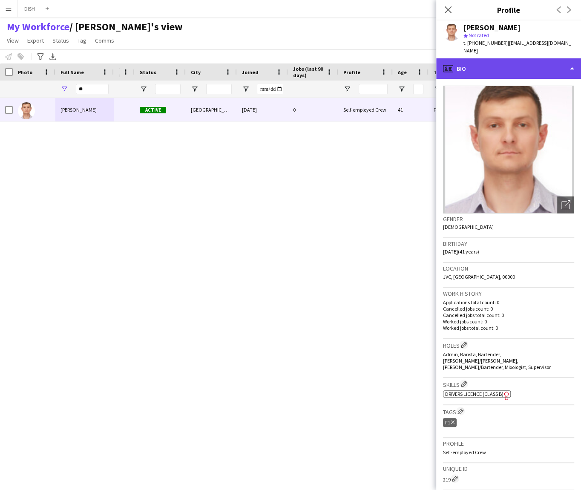
click at [551, 58] on div "profile Bio" at bounding box center [508, 68] width 145 height 20
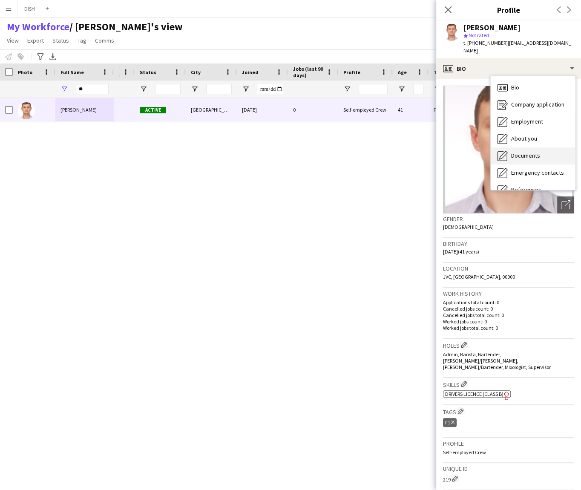
click at [532, 152] on span "Documents" at bounding box center [525, 156] width 29 height 8
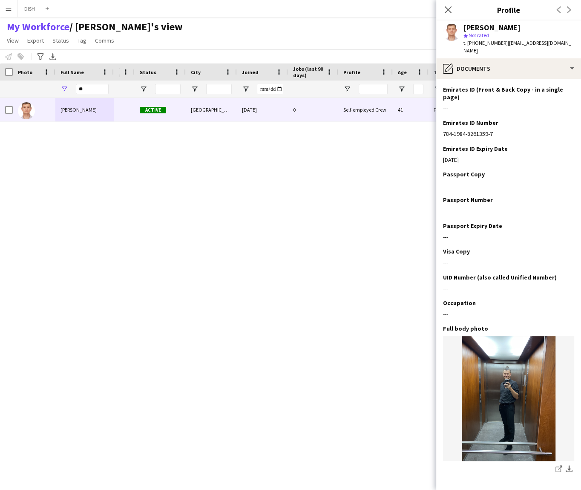
click at [9, 9] on app-icon "Menu" at bounding box center [8, 8] width 7 height 7
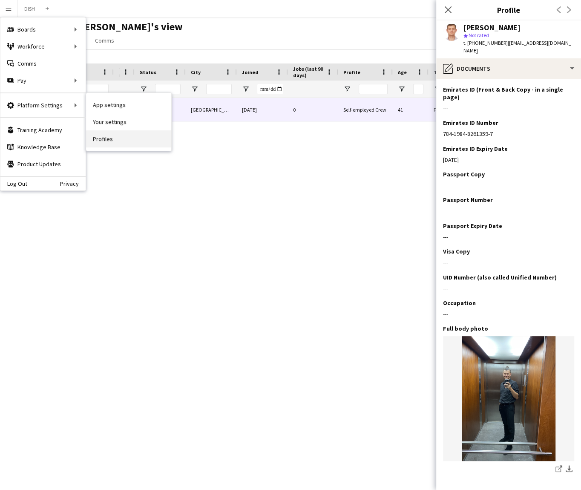
click at [117, 138] on link "Profiles" at bounding box center [128, 138] width 85 height 17
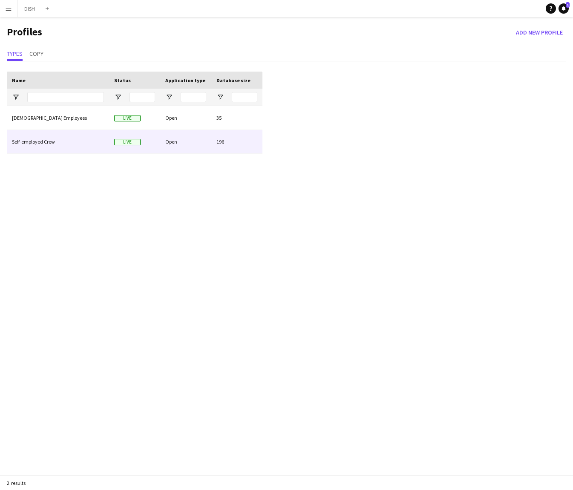
click at [75, 132] on div "Self-employed Crew" at bounding box center [58, 141] width 102 height 23
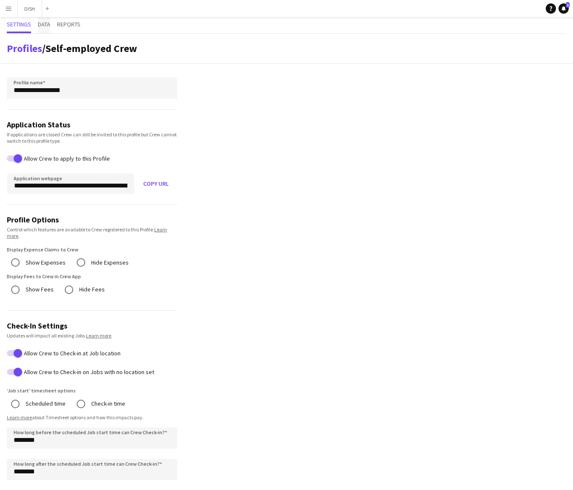
click at [43, 29] on span "Data" at bounding box center [44, 25] width 12 height 16
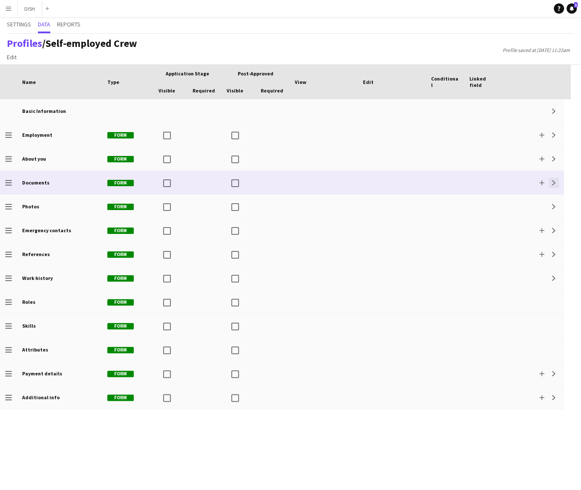
click at [556, 184] on button "Expand" at bounding box center [553, 183] width 10 height 10
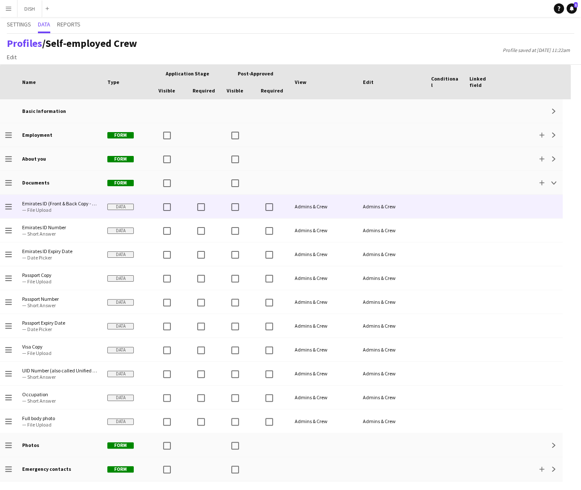
click at [68, 210] on span "— File Upload" at bounding box center [59, 209] width 75 height 6
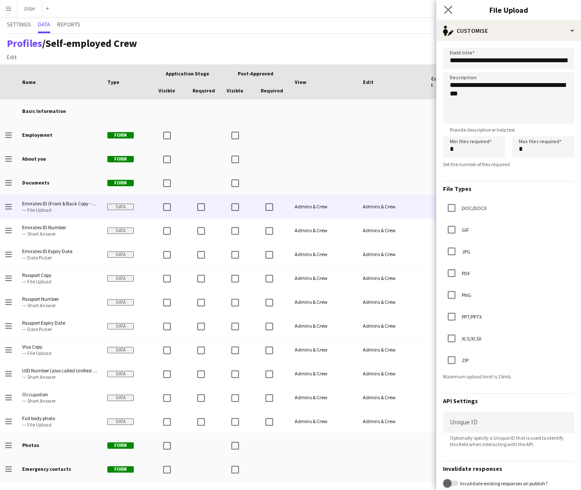
click at [443, 9] on app-icon "Close pop-in" at bounding box center [448, 10] width 12 height 12
